Goal: Check status

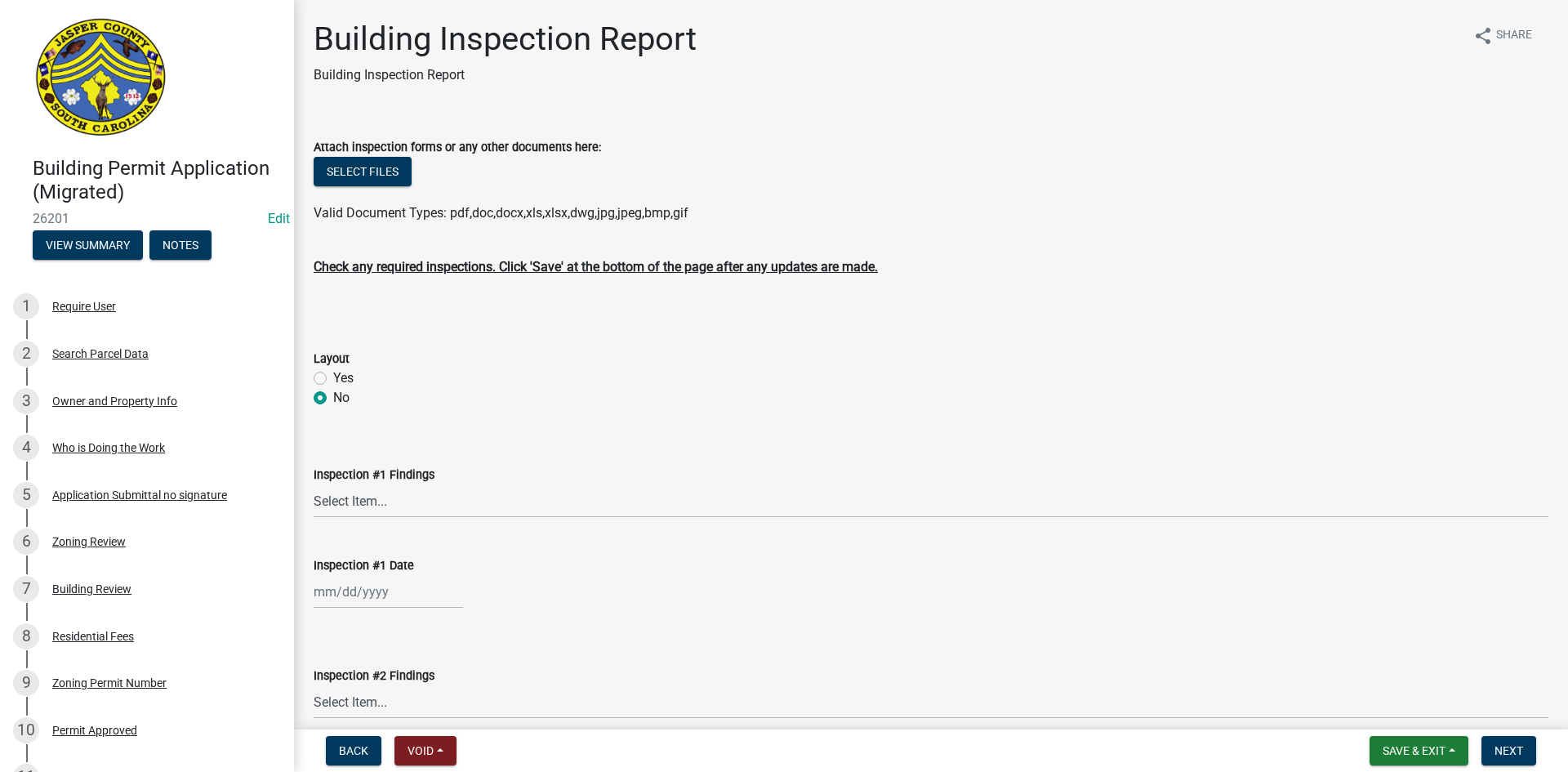
select select "2c3bfd19-0891-4896-98f1-77ad721b0e3e"
select select "253dba0b-667f-4932-9f9f-1c255bdc8a66"
select select "28eb71de-78e3-4f73-9581-6b8a434d0e6c"
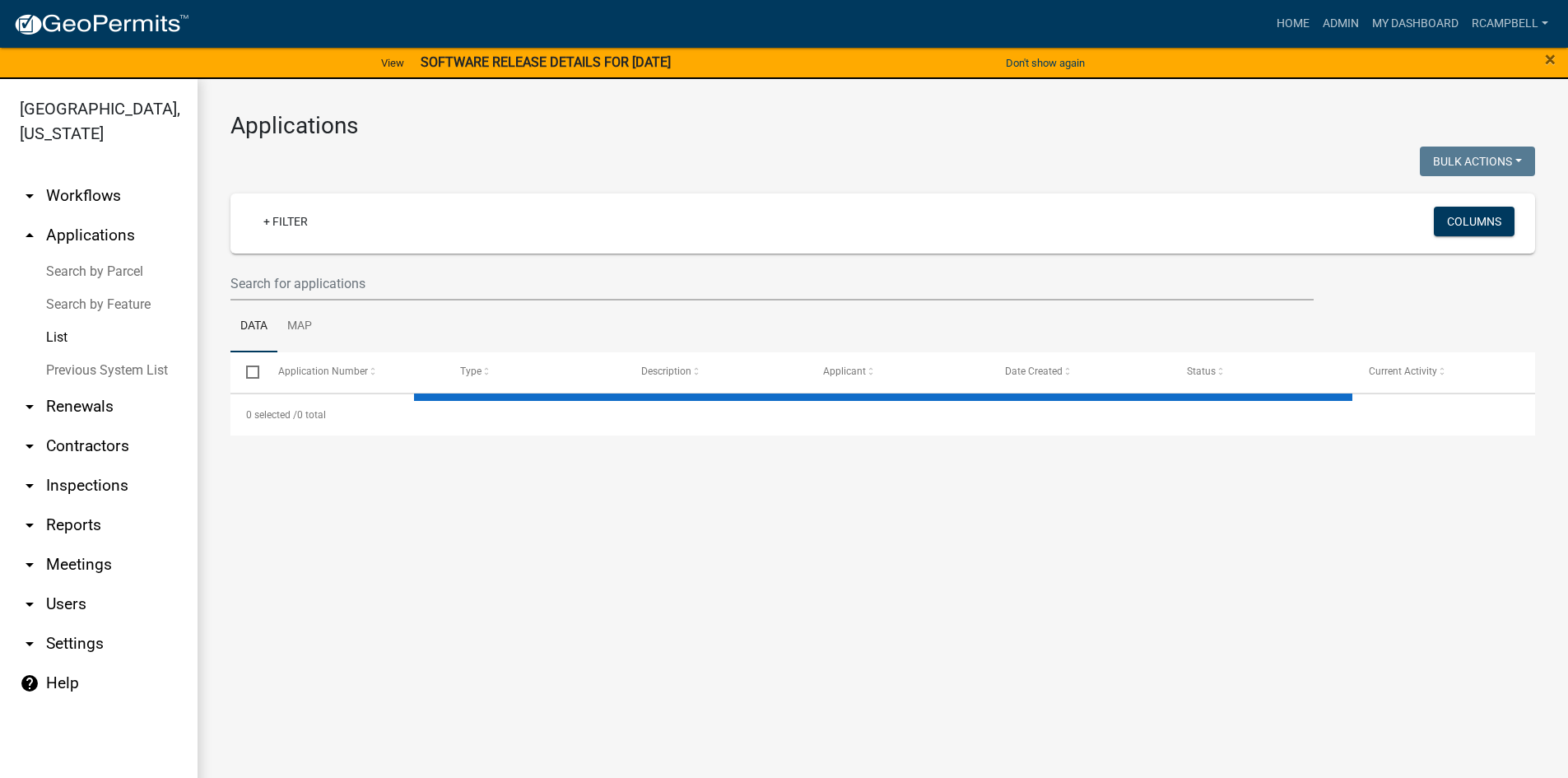
select select "3: 100"
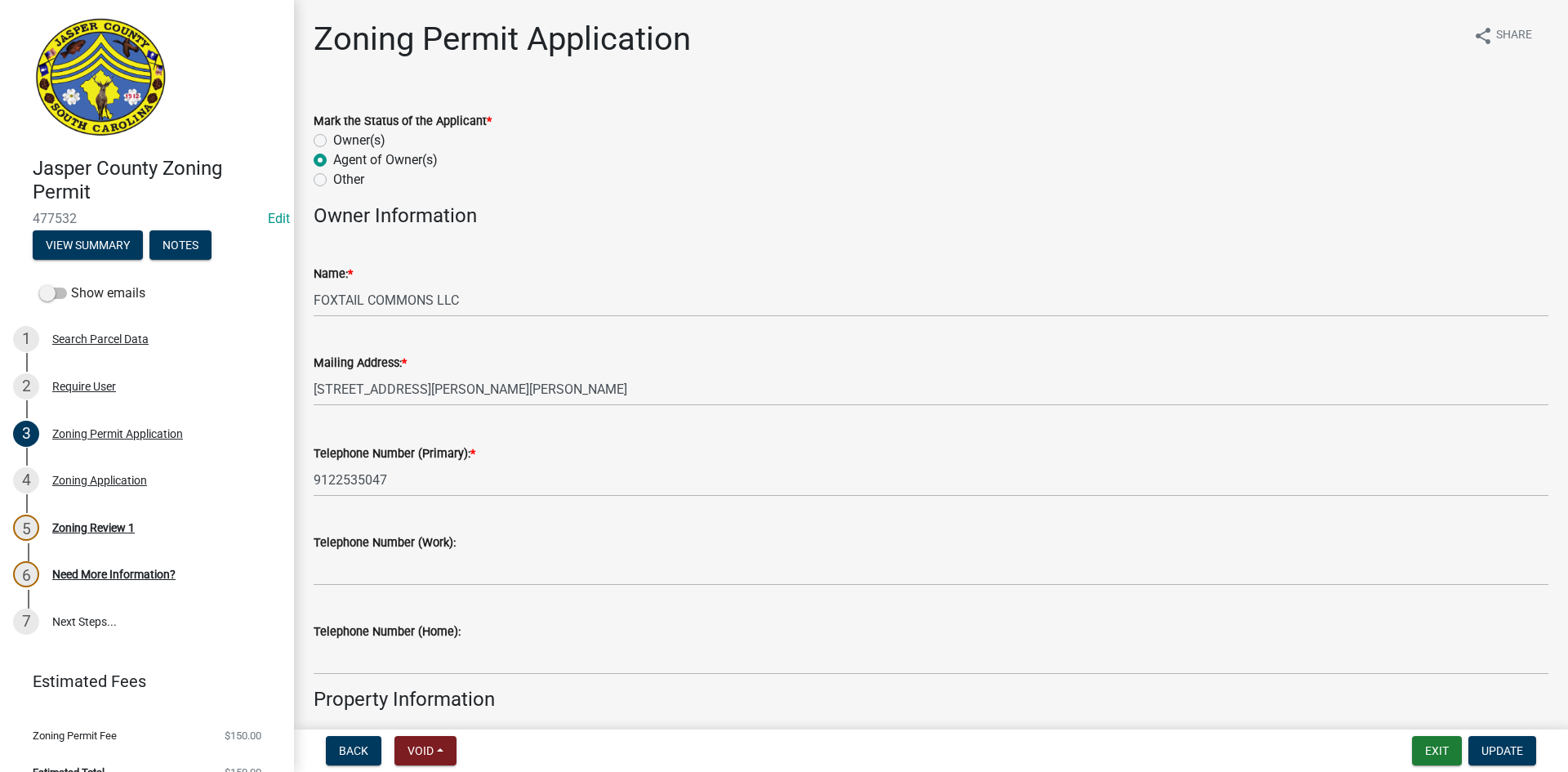
scroll to position [2613, 0]
